Goal: Find specific page/section: Find specific page/section

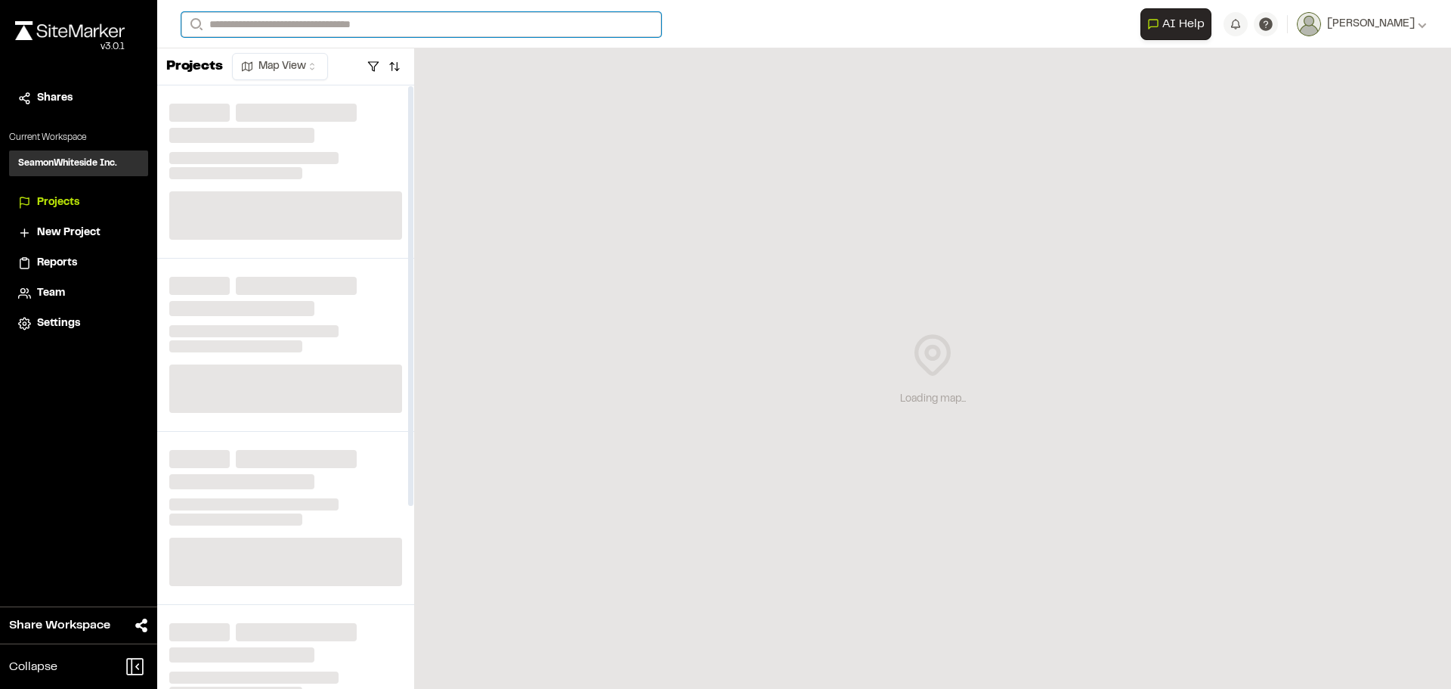
click at [395, 14] on input "Search" at bounding box center [421, 24] width 480 height 25
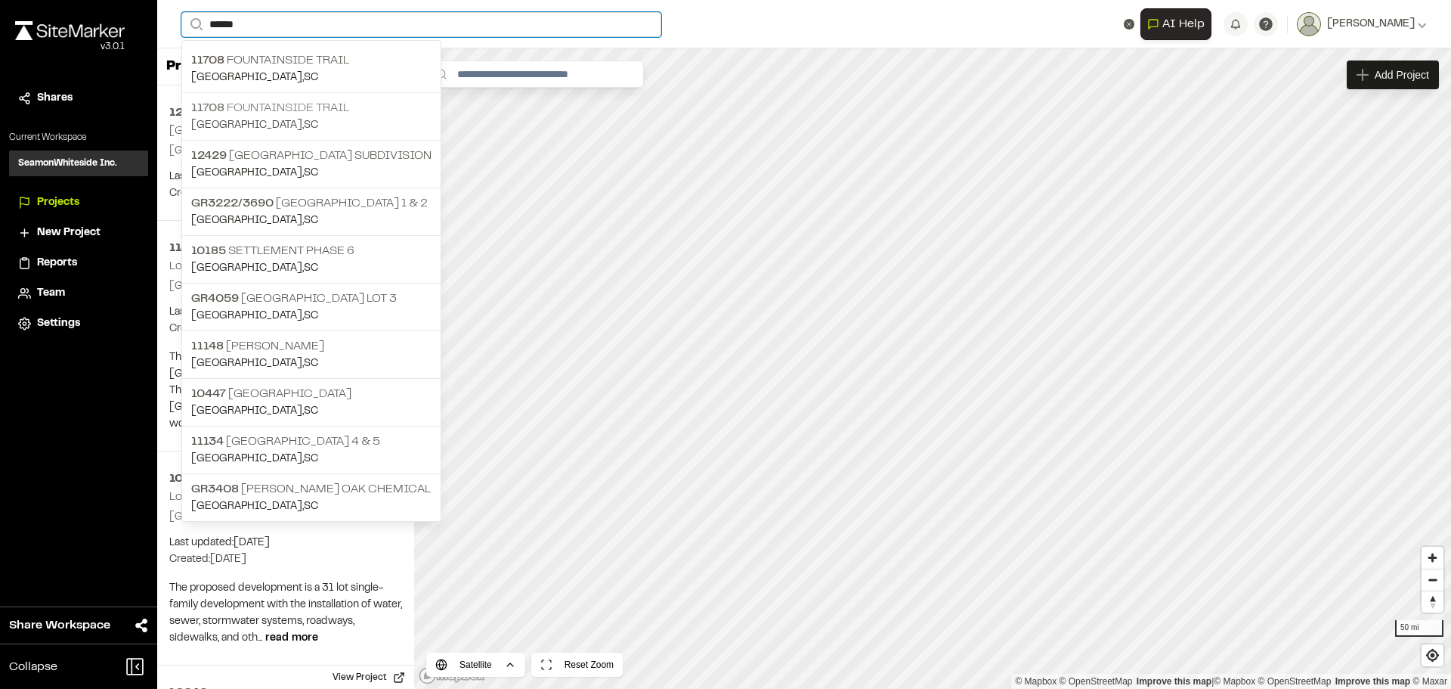
type input "******"
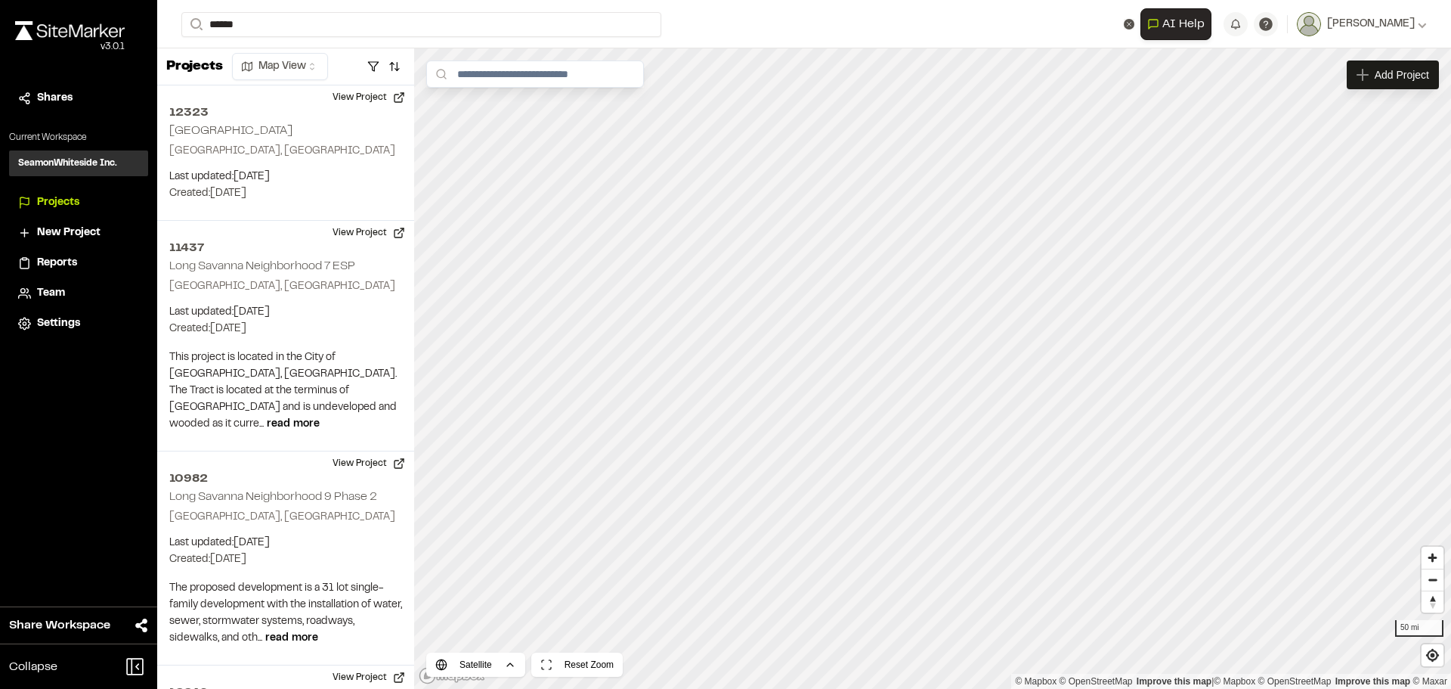
click at [273, 110] on p "[STREET_ADDRESS]" at bounding box center [311, 108] width 240 height 18
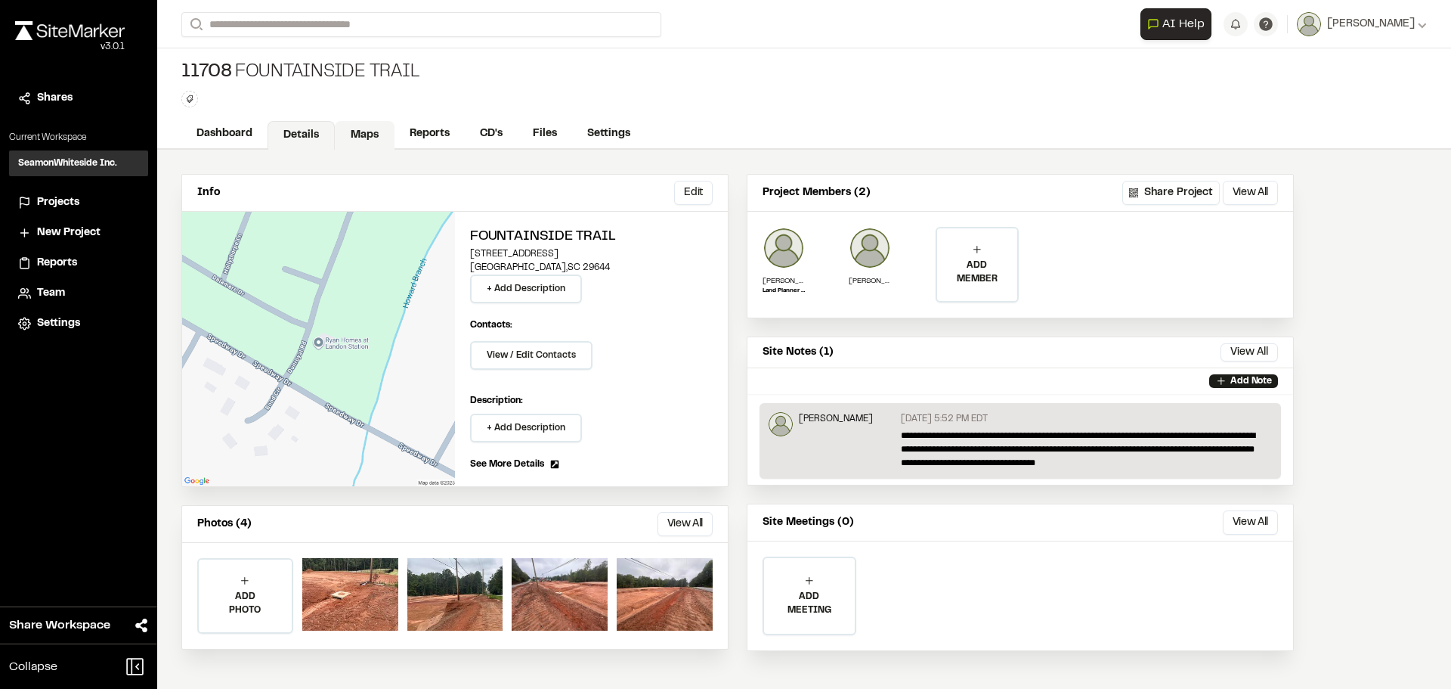
click at [361, 131] on link "Maps" at bounding box center [365, 135] width 60 height 29
